Goal: Navigation & Orientation: Find specific page/section

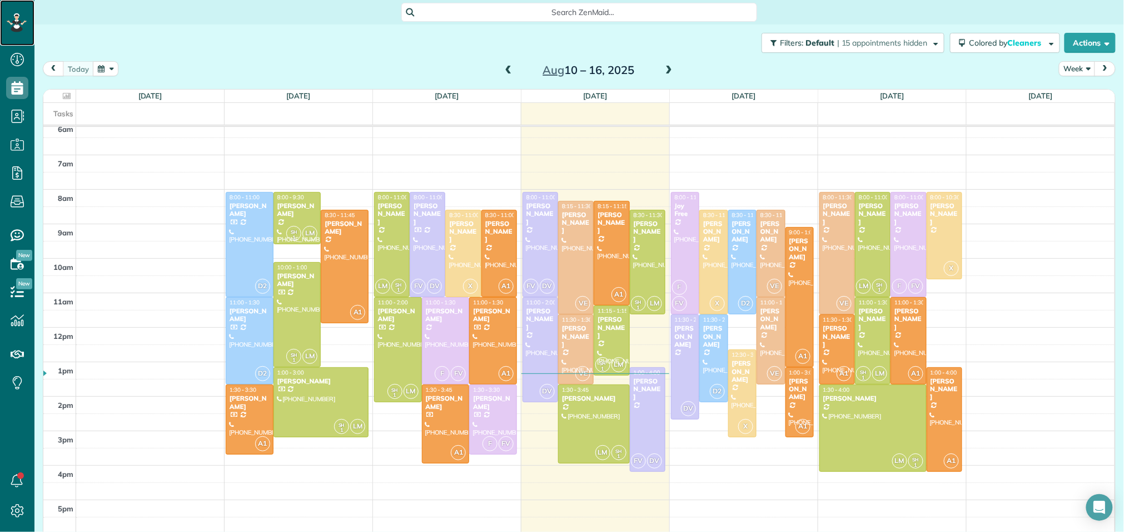
click at [18, 26] on icon at bounding box center [16, 25] width 7 height 7
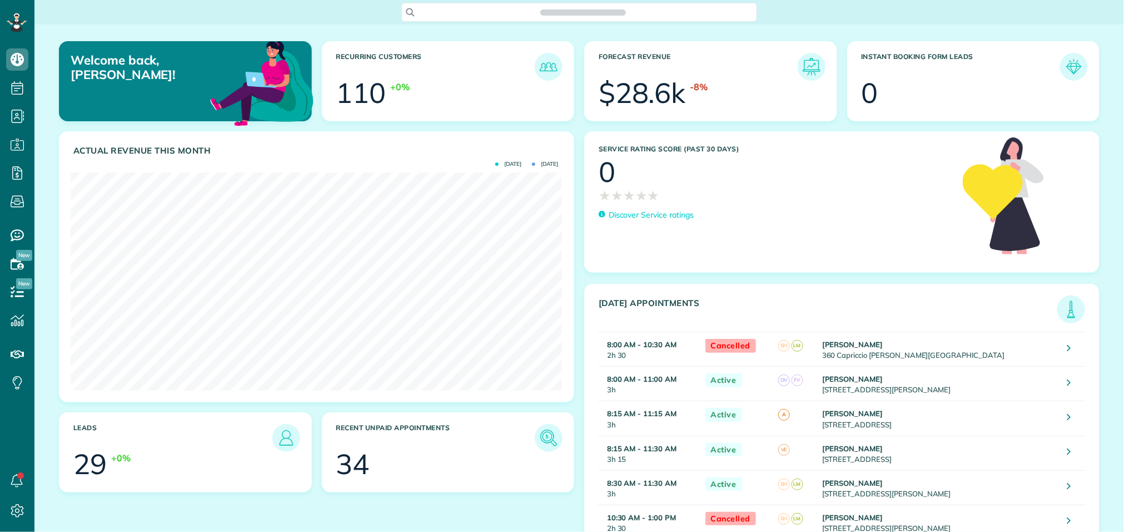
scroll to position [217, 492]
click at [461, 13] on span "Search ZenMaid…" at bounding box center [583, 12] width 338 height 11
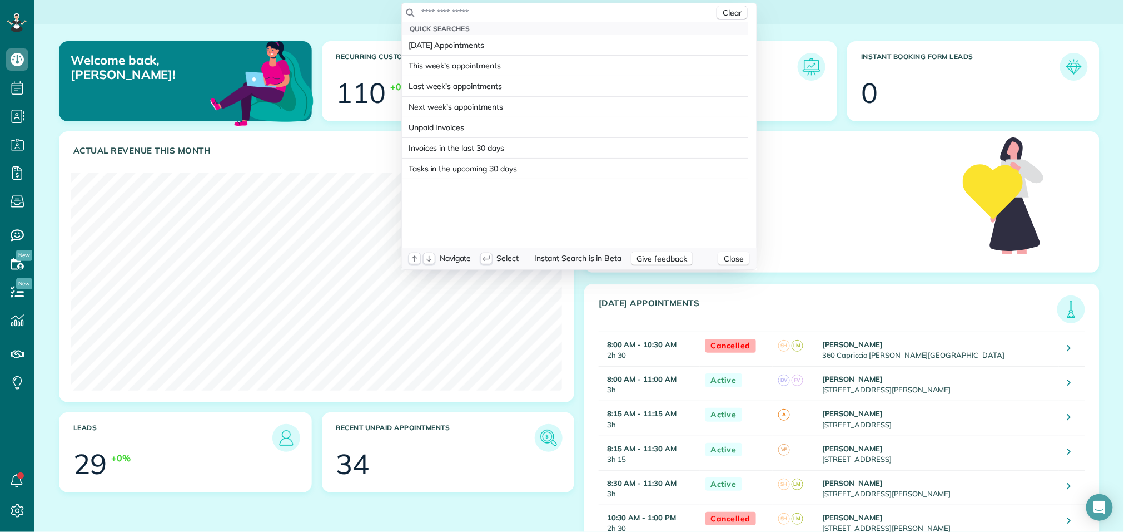
click at [479, 15] on input "text" at bounding box center [568, 12] width 294 height 11
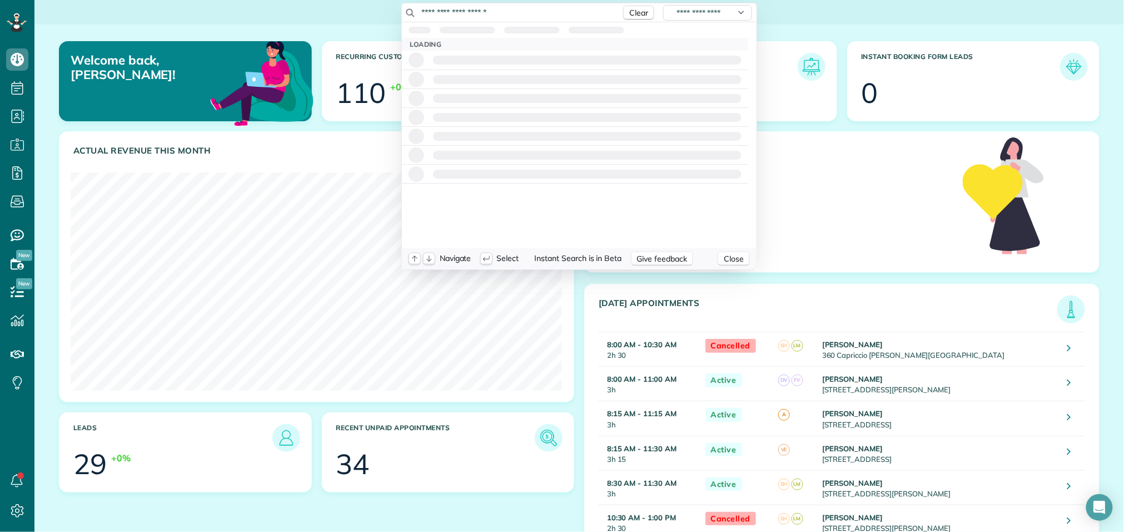
type input "**********"
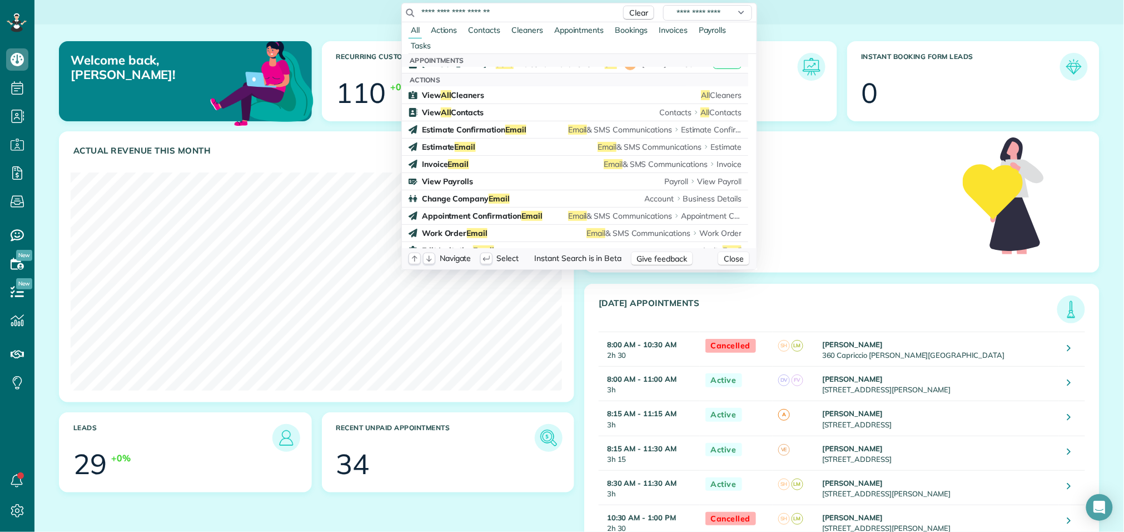
scroll to position [146, 0]
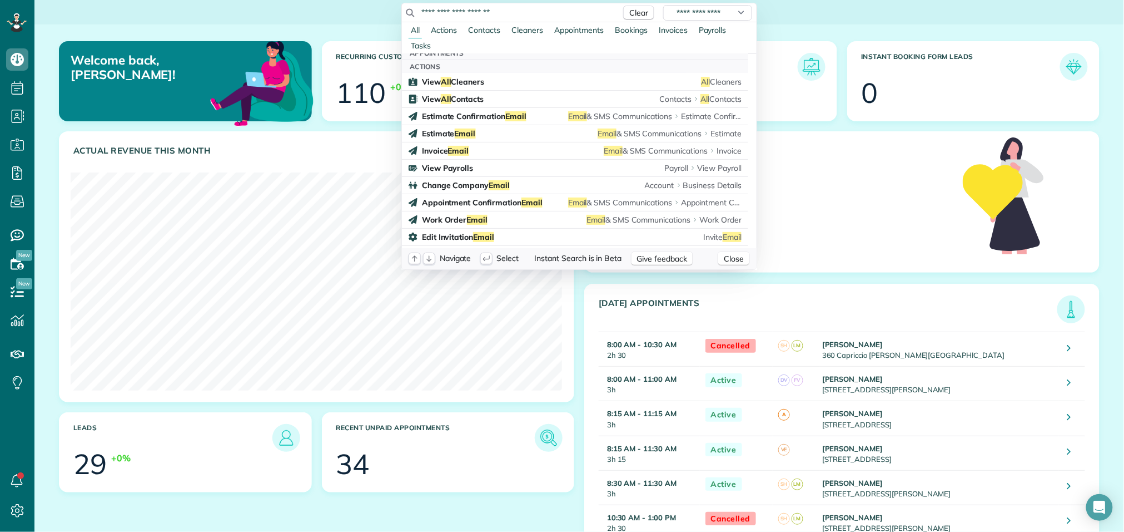
click at [776, 17] on html "Dashboard Scheduling Calendar View List View Dispatch View - Weekly scheduling …" at bounding box center [562, 266] width 1124 height 532
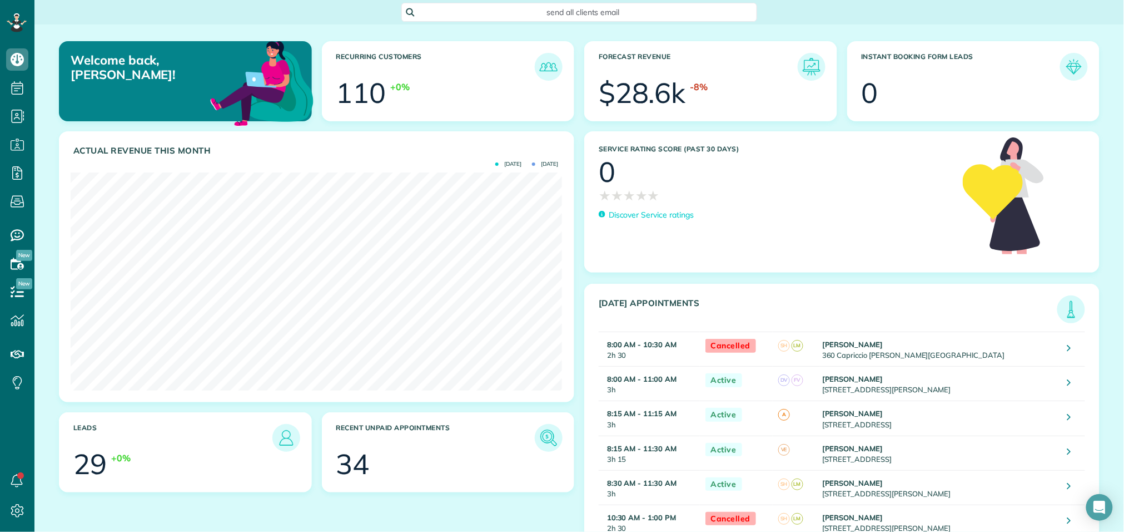
click at [711, 12] on span "send all clients email" at bounding box center [583, 12] width 338 height 11
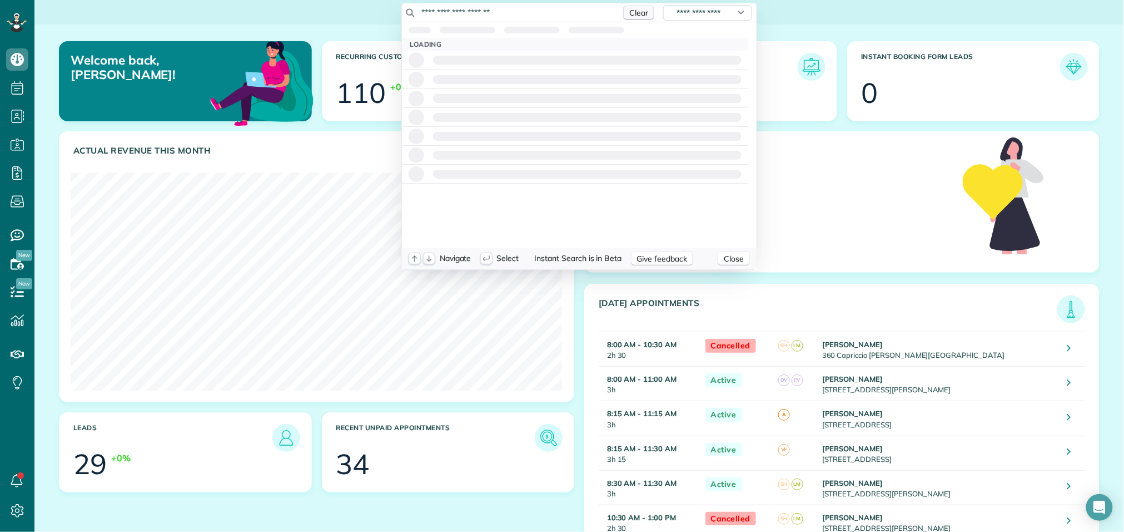
click at [634, 14] on span "Clear" at bounding box center [638, 13] width 19 height 10
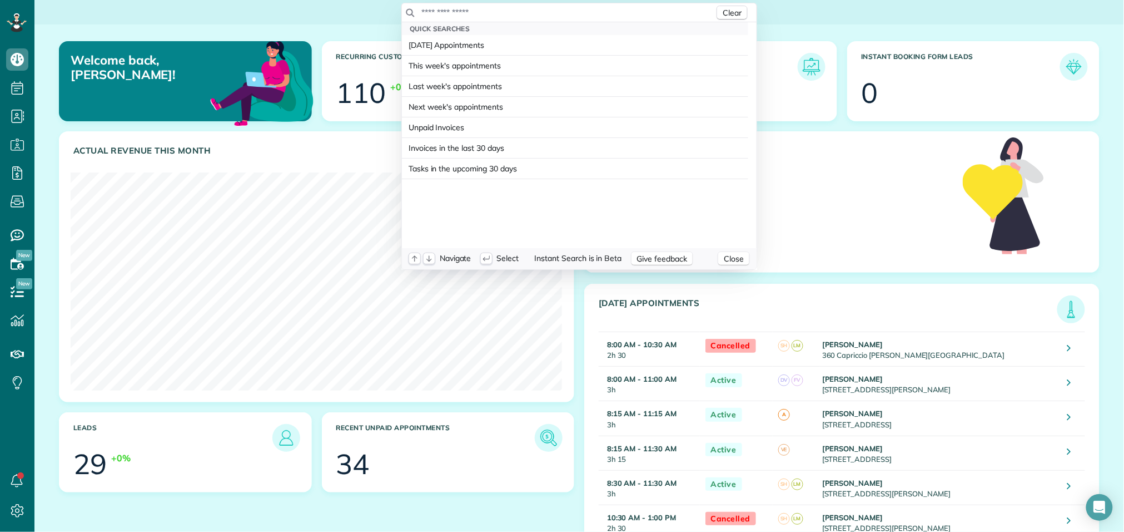
click at [352, 14] on html "Dashboard Scheduling Calendar View List View Dispatch View - Weekly scheduling …" at bounding box center [562, 266] width 1124 height 532
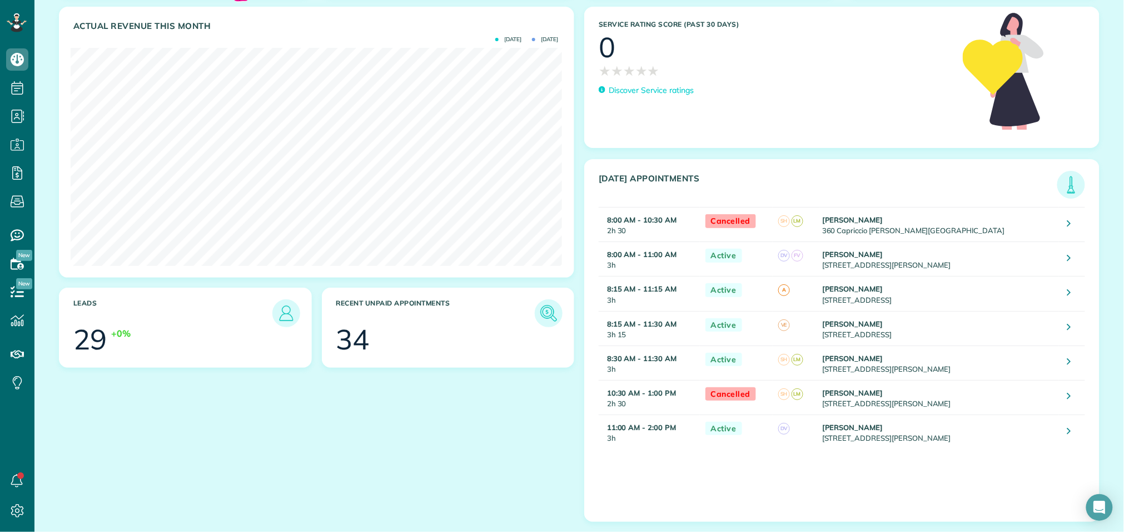
scroll to position [0, 0]
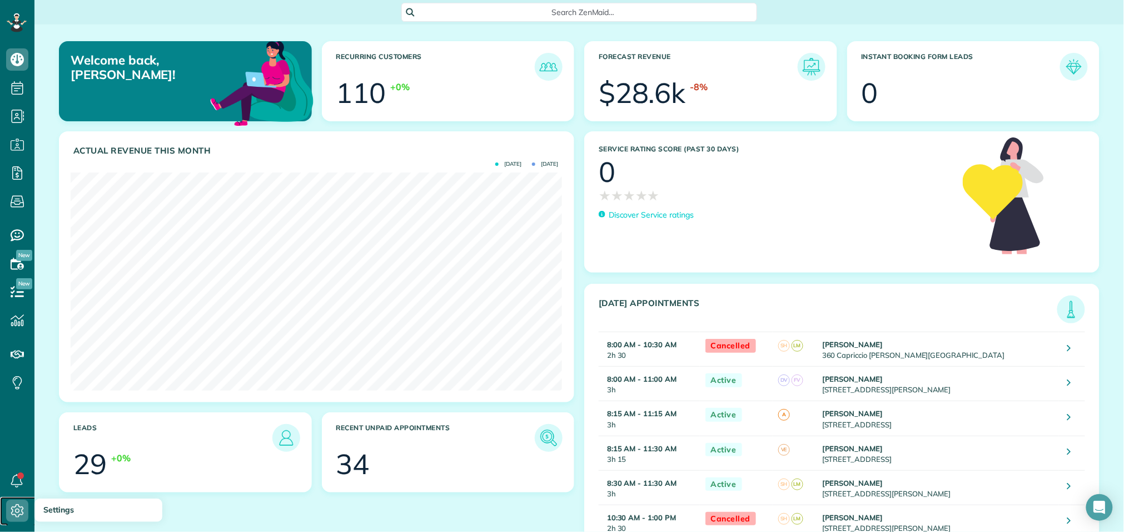
click at [14, 503] on icon at bounding box center [17, 510] width 22 height 22
